Goal: Use online tool/utility: Utilize a website feature to perform a specific function

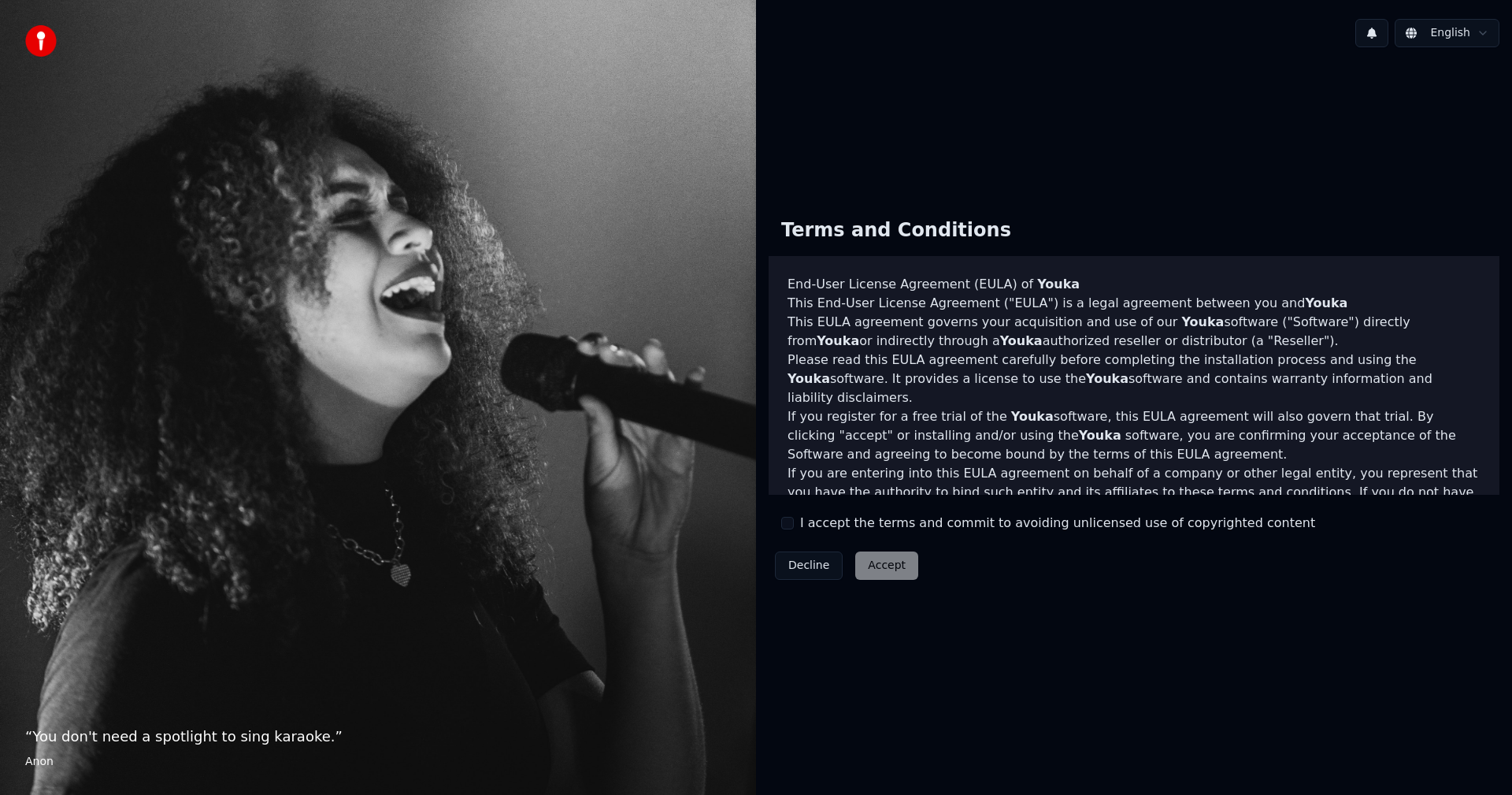
click at [787, 520] on button "I accept the terms and commit to avoiding unlicensed use of copyrighted content" at bounding box center [787, 522] width 12 height 12
click at [871, 559] on button "Accept" at bounding box center [886, 565] width 63 height 29
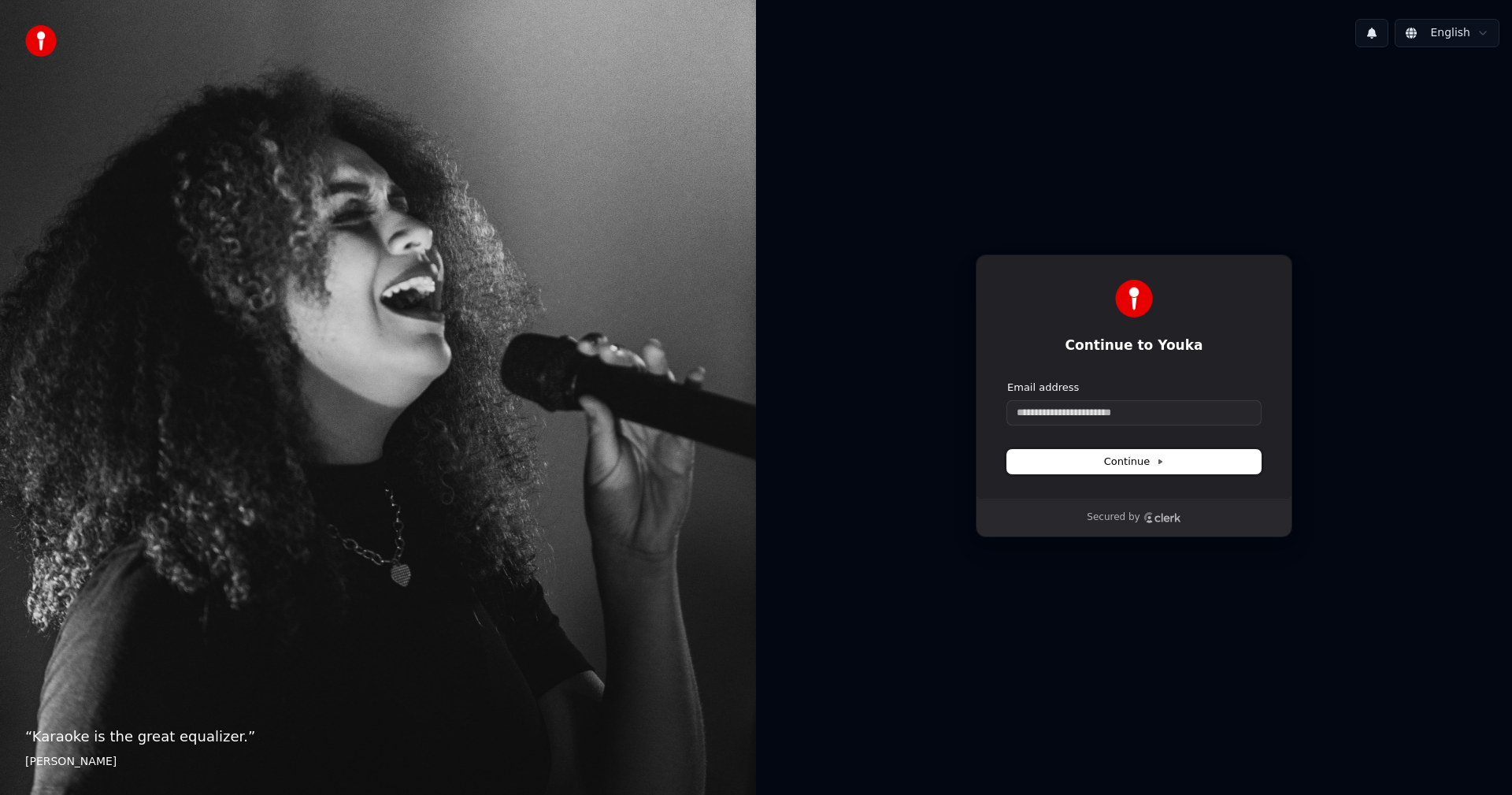
click at [1139, 462] on span "Continue" at bounding box center [1133, 462] width 60 height 14
click at [1136, 422] on input "Email address" at bounding box center [1133, 412] width 253 height 24
click at [1007, 381] on button "submit" at bounding box center [1007, 381] width 0 height 0
type input "**********"
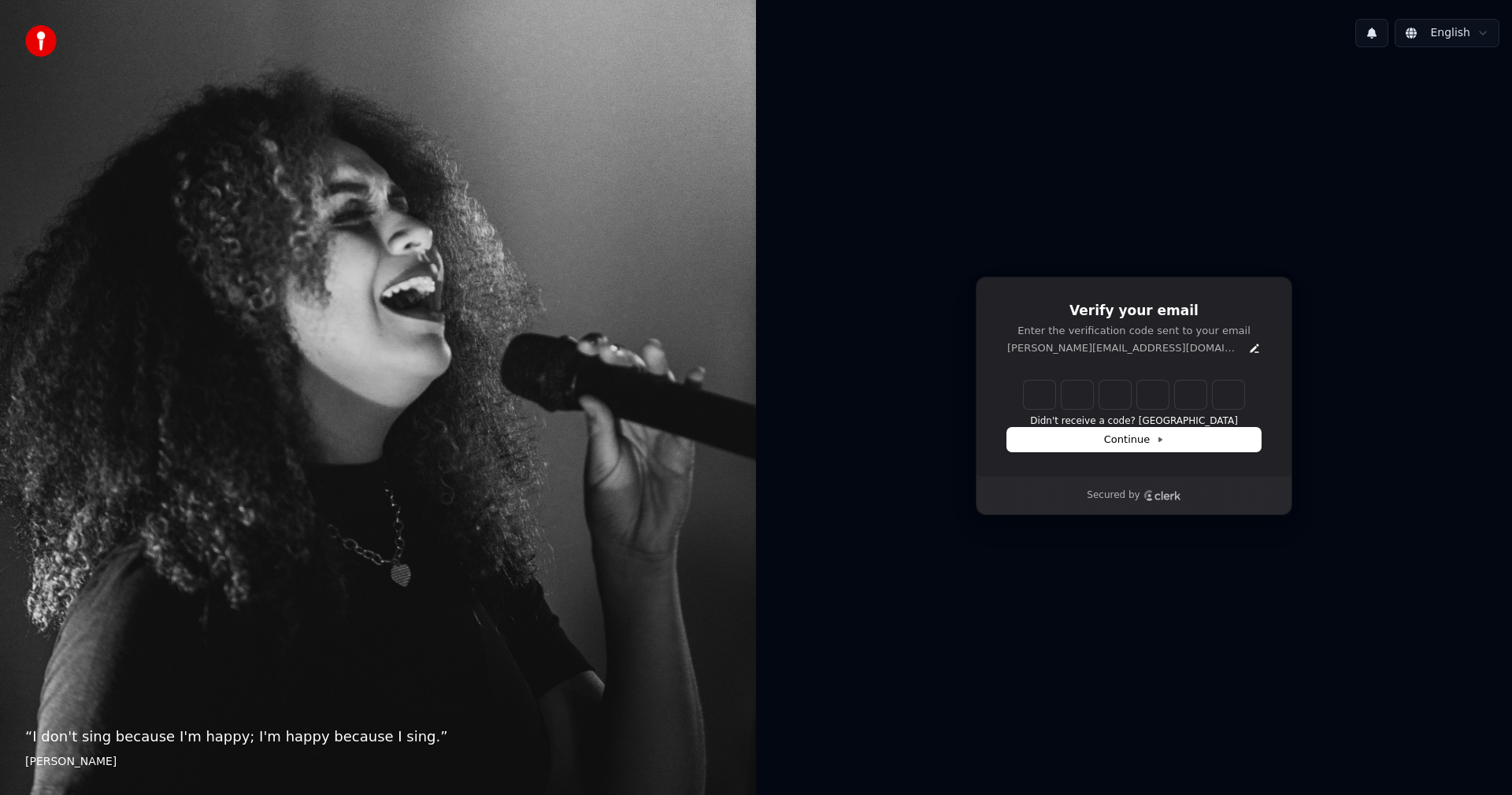
click at [1052, 393] on input "Enter verification code" at bounding box center [1133, 394] width 220 height 29
paste input "******"
type input "******"
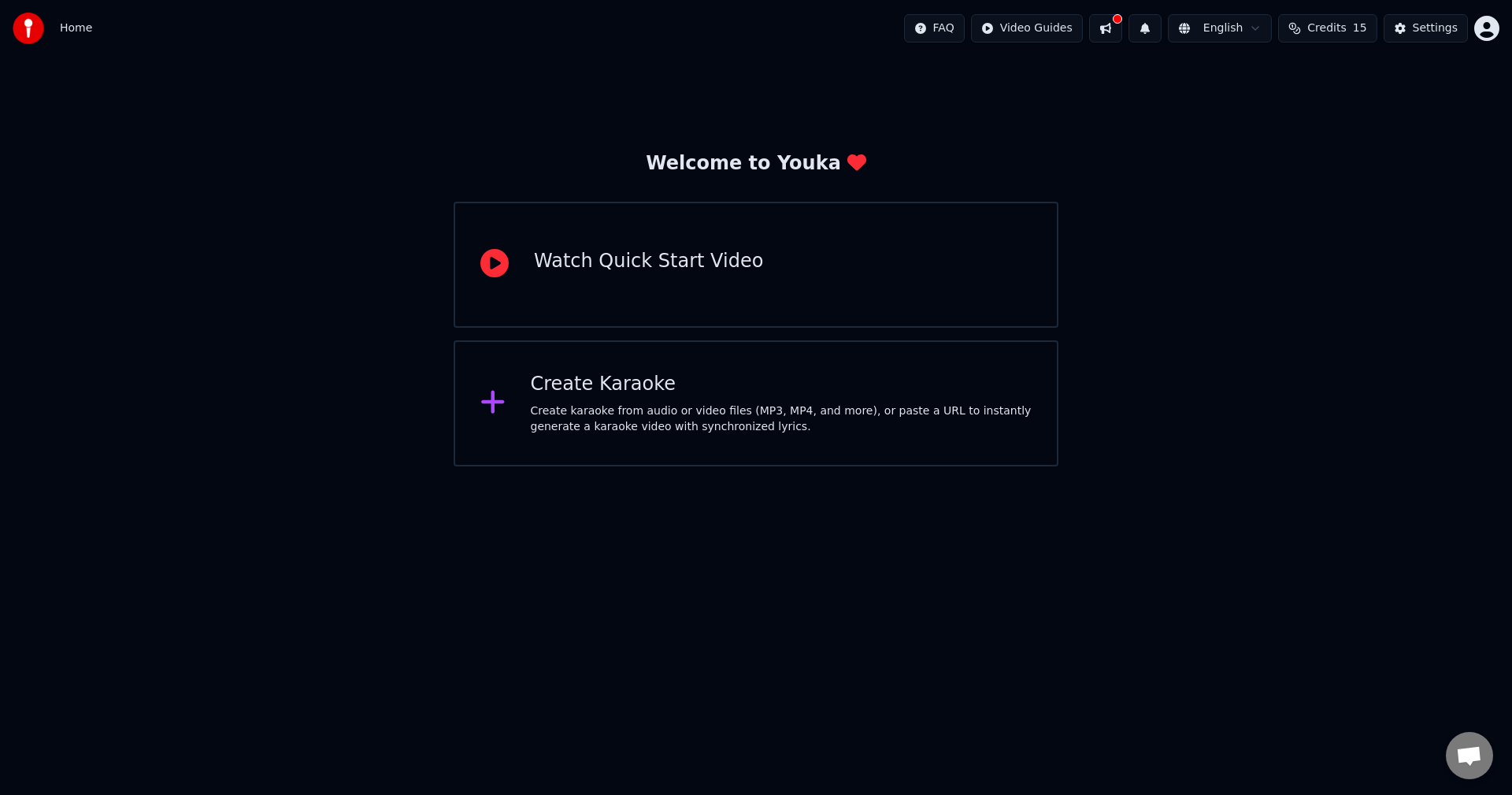
click at [721, 393] on div "Create Karaoke" at bounding box center [782, 384] width 501 height 25
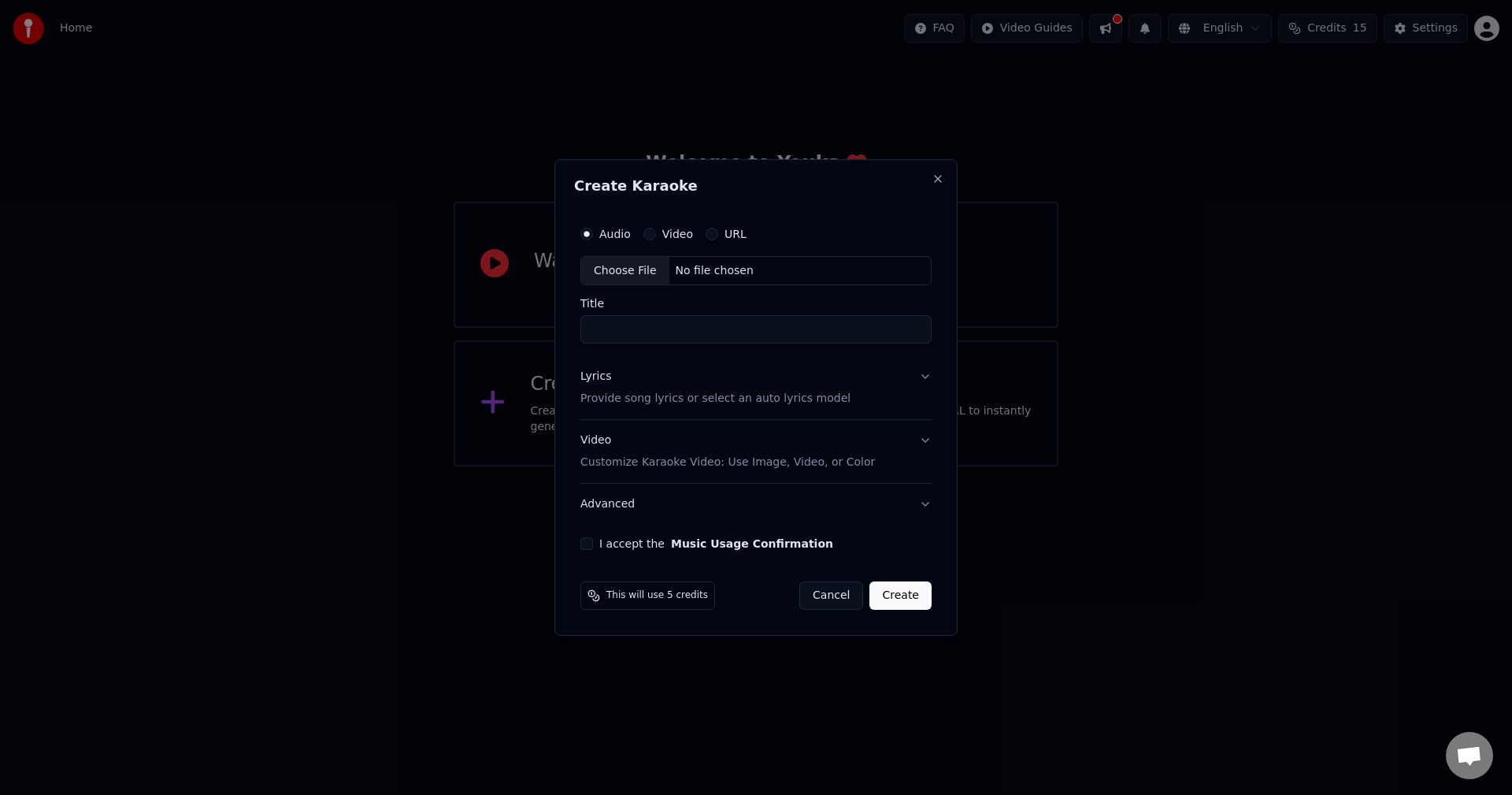
click at [729, 233] on label "URL" at bounding box center [735, 233] width 22 height 11
click at [718, 233] on button "URL" at bounding box center [712, 233] width 12 height 12
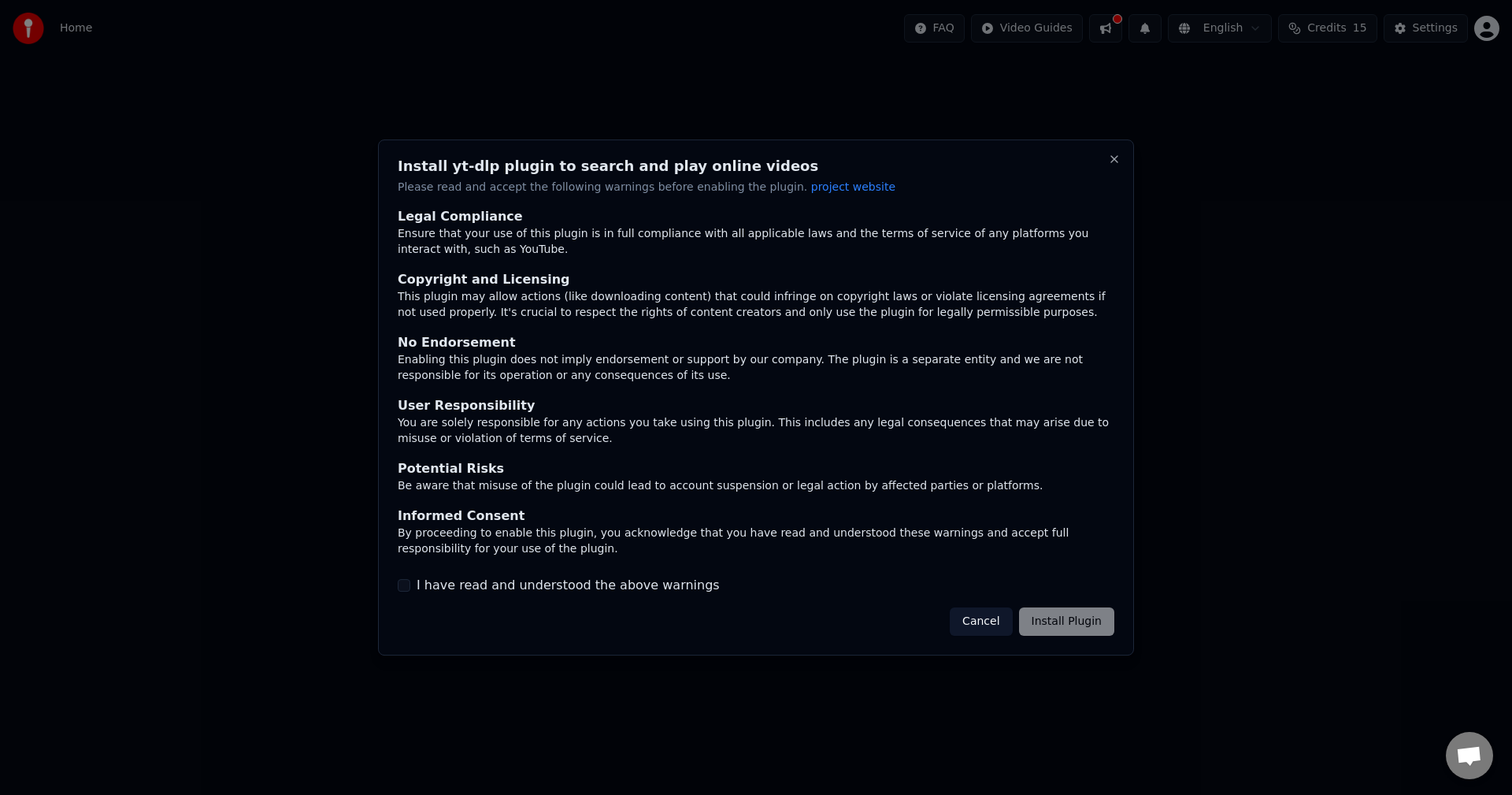
click at [549, 579] on label "I have read and understood the above warnings" at bounding box center [568, 585] width 303 height 19
click at [410, 579] on button "I have read and understood the above warnings" at bounding box center [404, 585] width 12 height 12
click at [1083, 619] on button "Install Plugin" at bounding box center [1066, 621] width 95 height 29
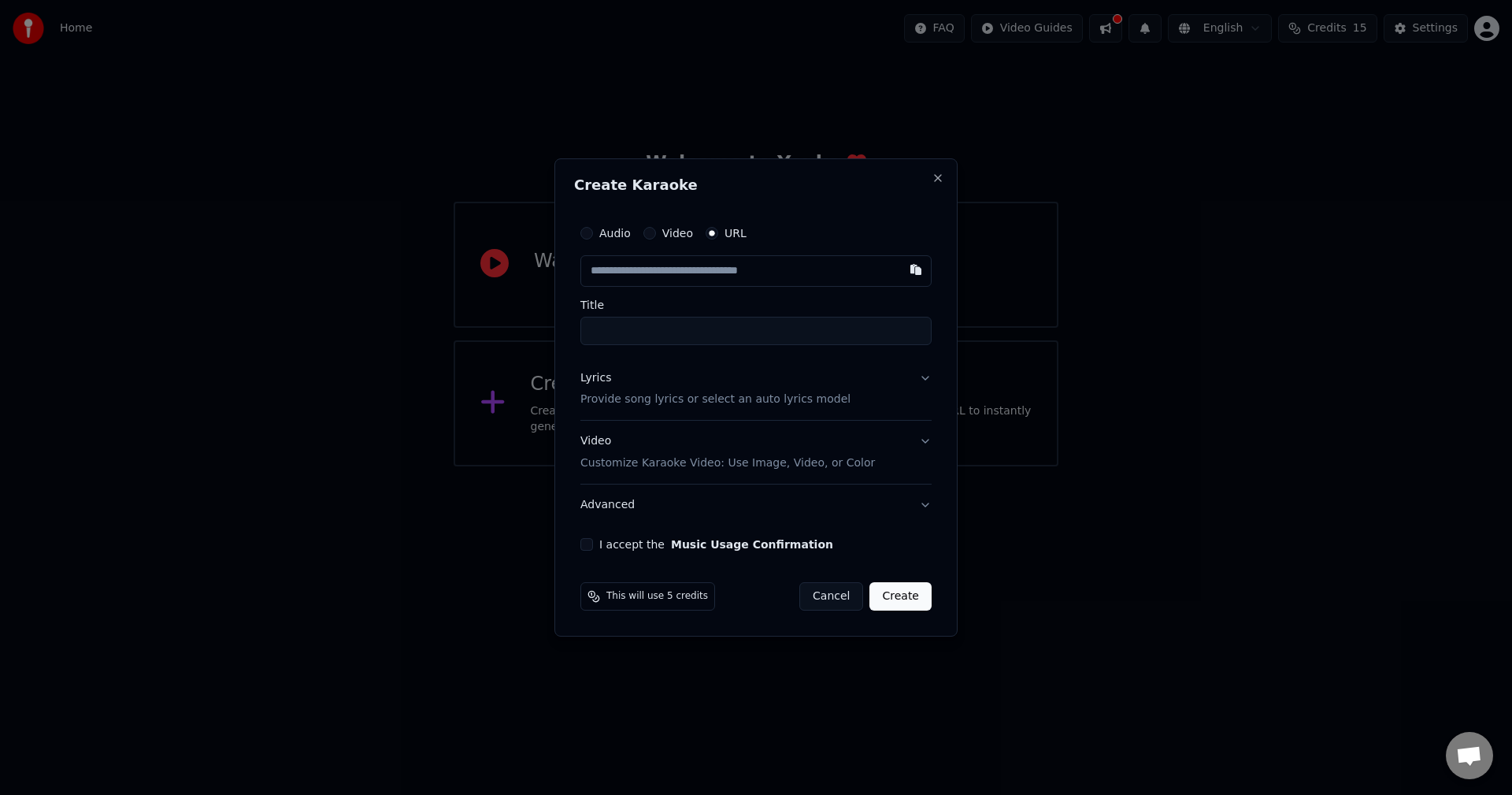
click at [805, 330] on input "Title" at bounding box center [756, 331] width 351 height 29
click at [741, 273] on input "text" at bounding box center [756, 271] width 351 height 31
click at [927, 374] on button "Lyrics Provide song lyrics or select an auto lyrics model" at bounding box center [756, 389] width 351 height 63
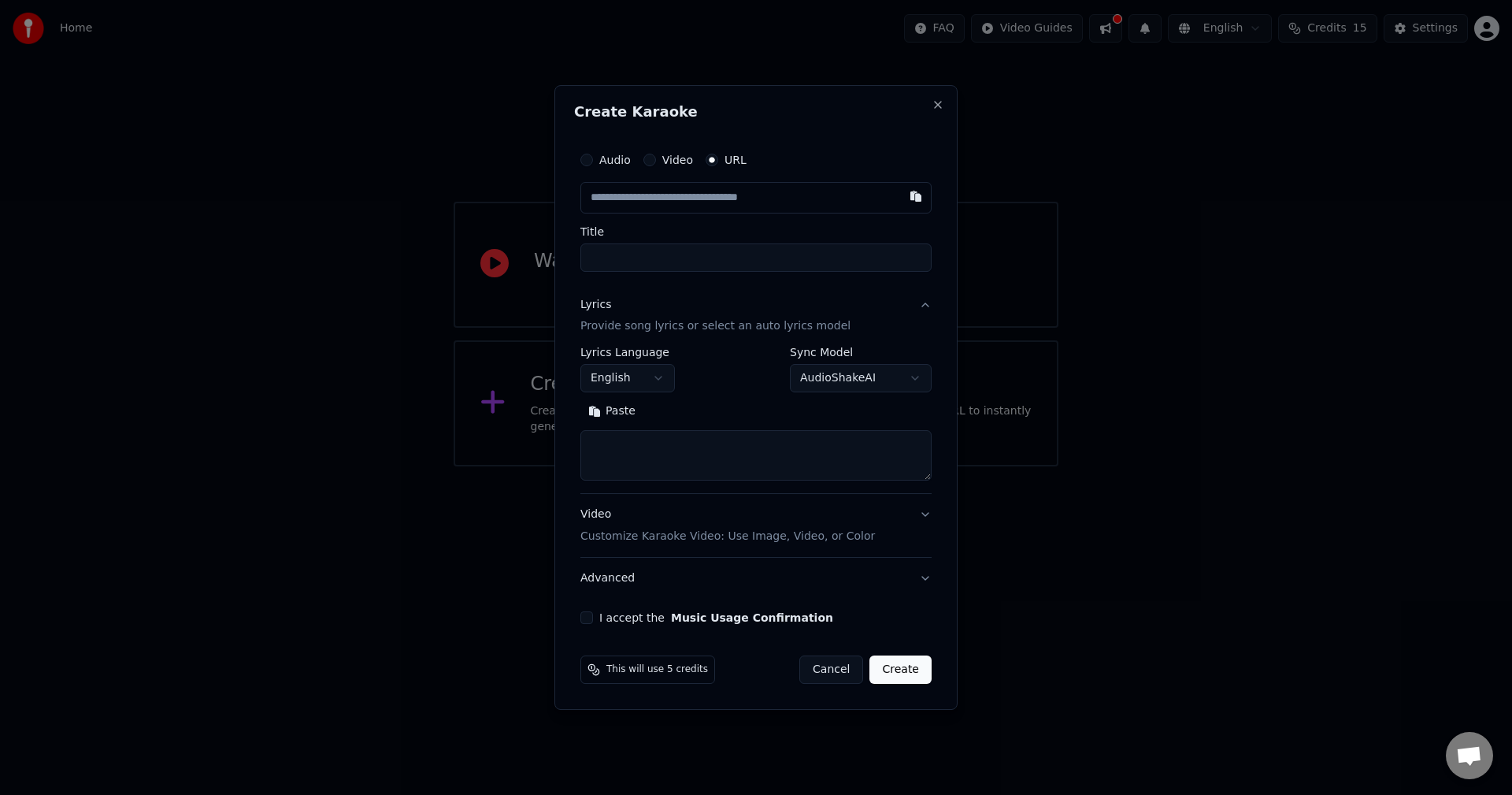
click at [883, 381] on body "**********" at bounding box center [756, 233] width 1512 height 467
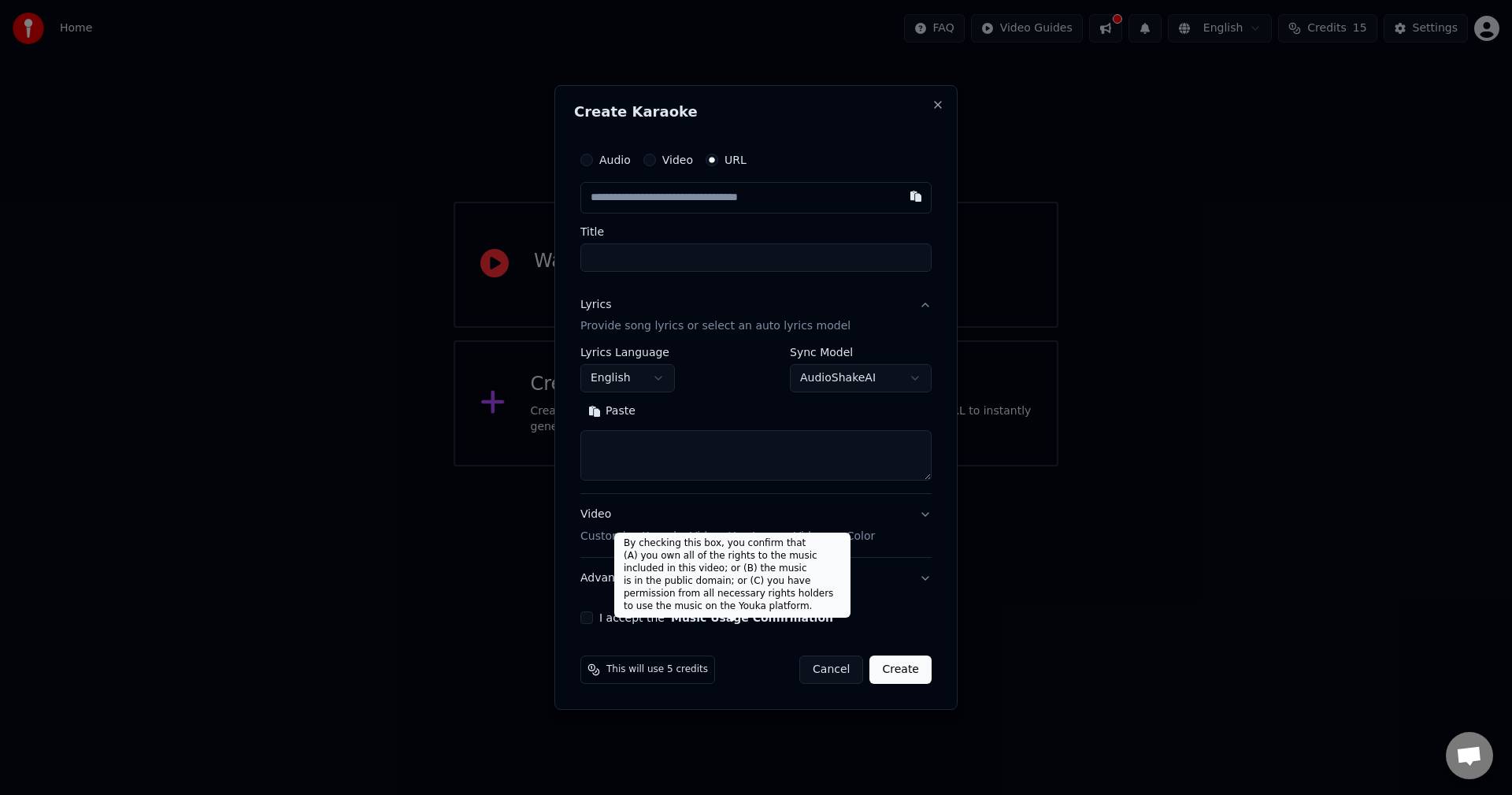
click at [790, 612] on button "Music Usage Confirmation" at bounding box center [752, 617] width 162 height 11
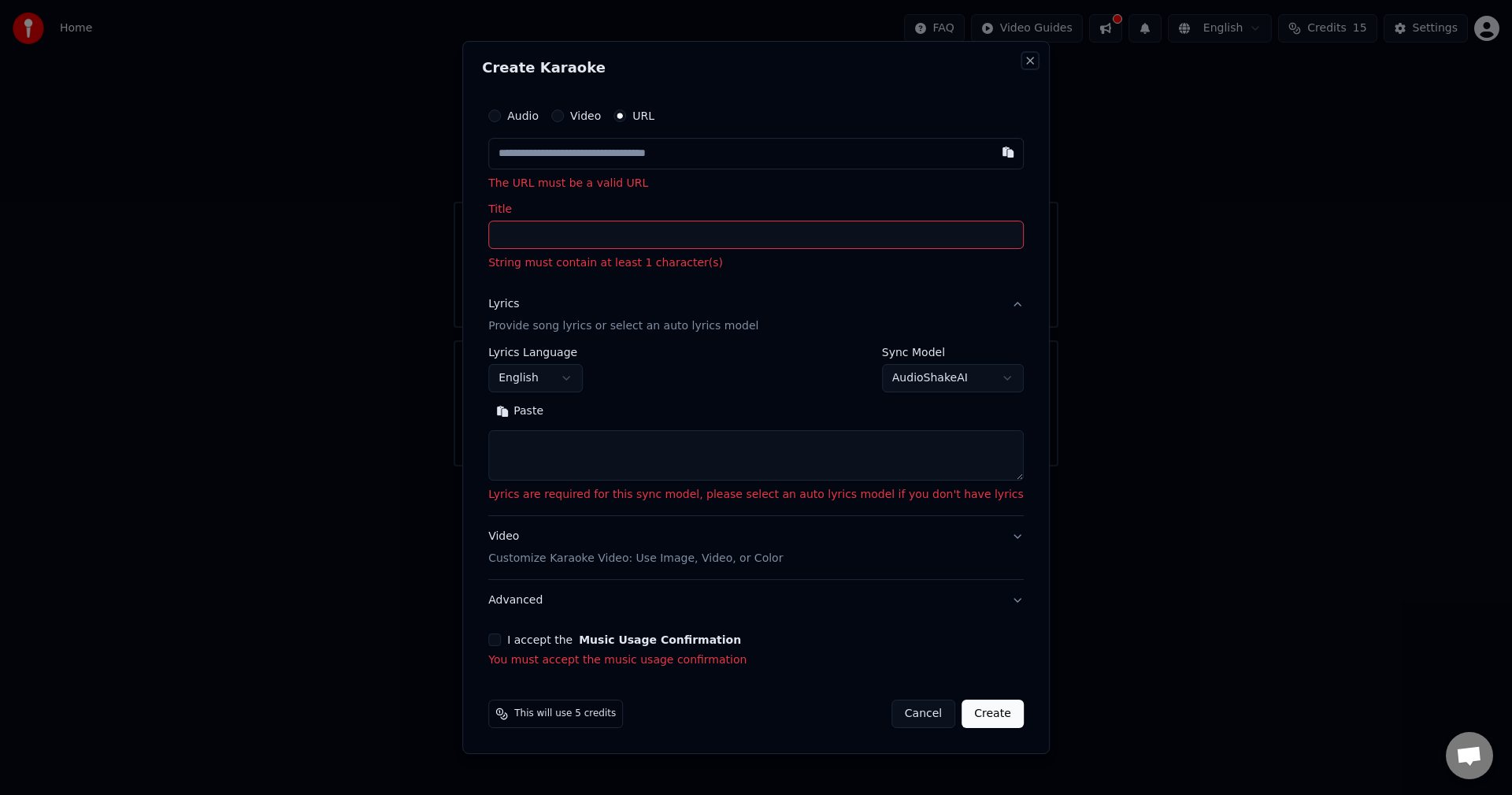
click at [1024, 58] on button "Close" at bounding box center [1030, 60] width 12 height 12
select select
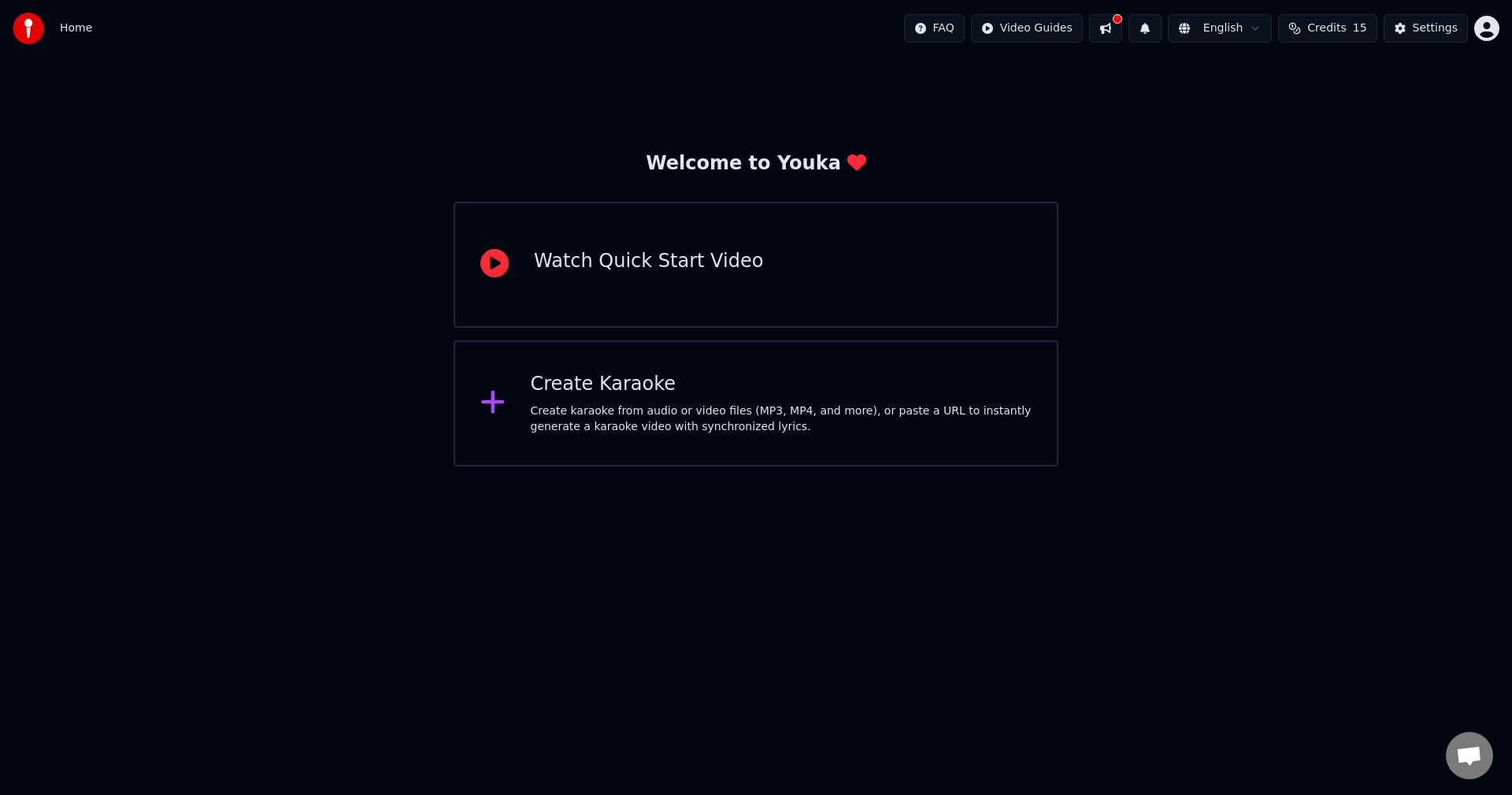
click at [1320, 28] on span "Credits" at bounding box center [1327, 29] width 38 height 16
click at [1465, 30] on button "Settings" at bounding box center [1425, 28] width 84 height 29
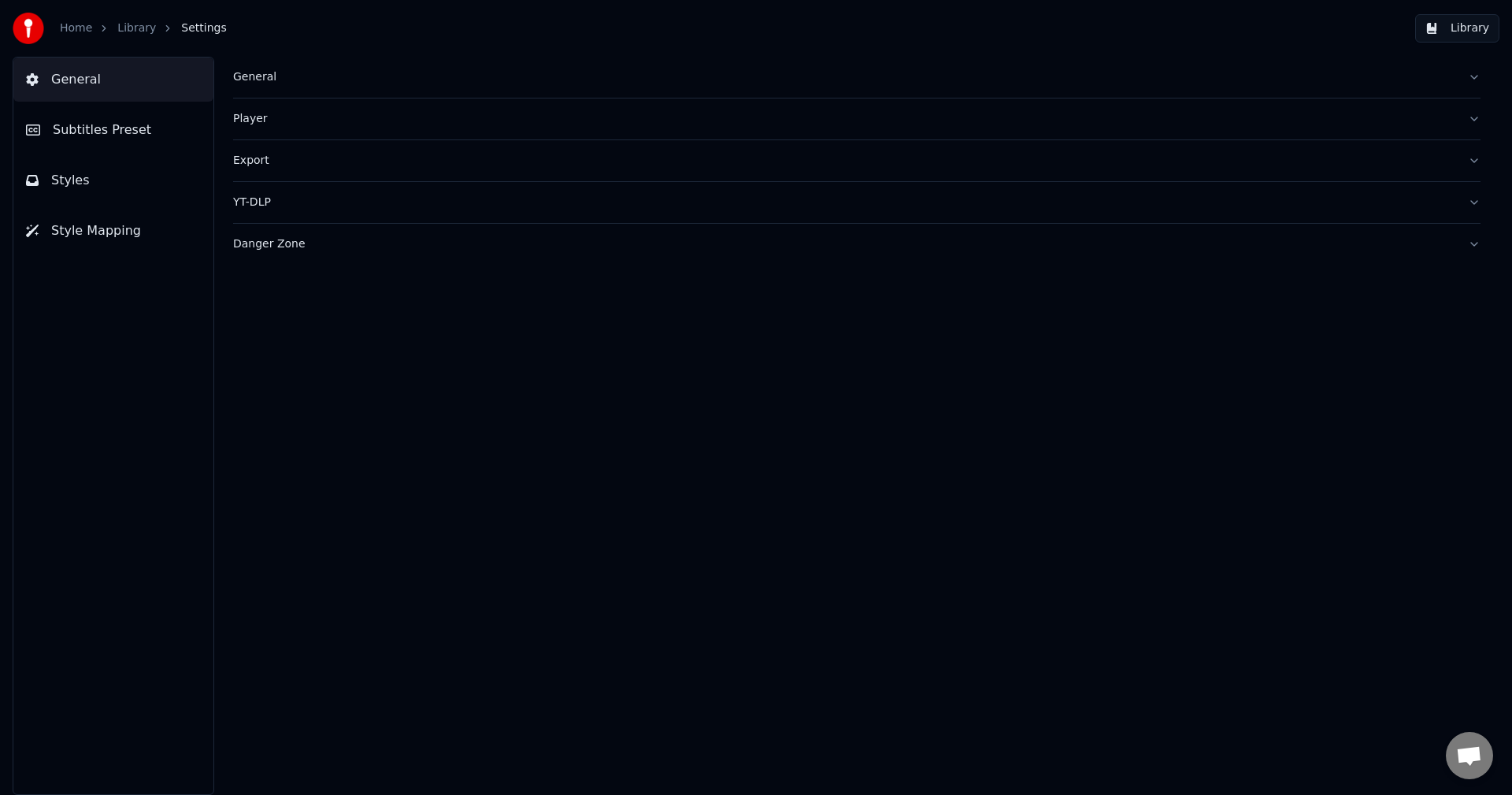
click at [1465, 30] on button "Library" at bounding box center [1457, 28] width 84 height 29
